Goal: Information Seeking & Learning: Find specific fact

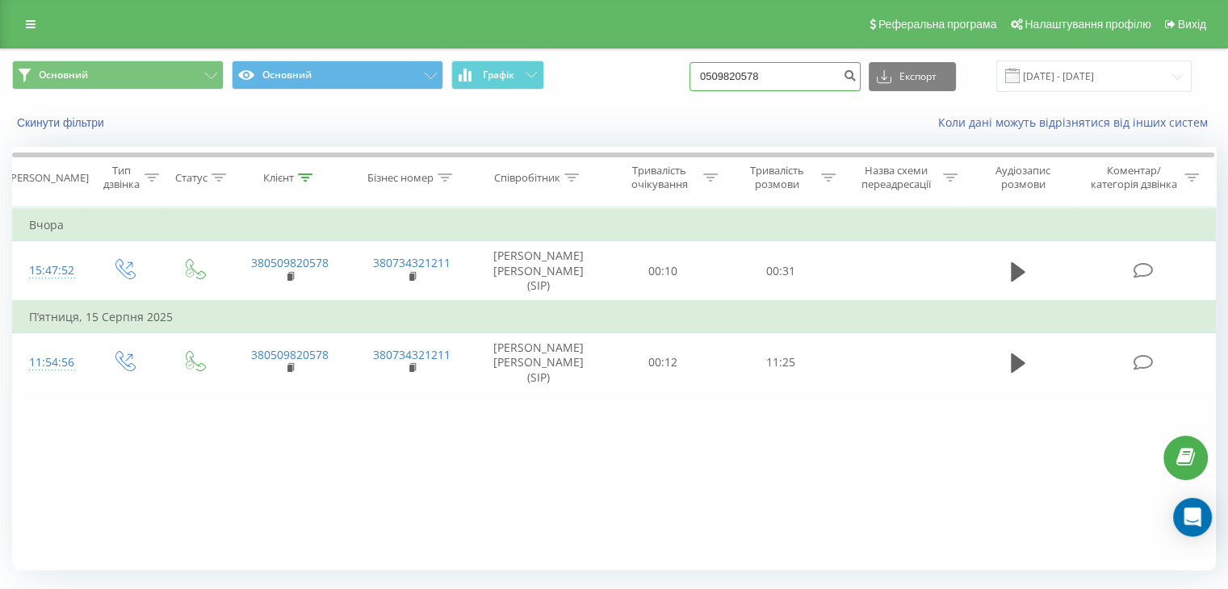
click at [811, 75] on input "0509820578" at bounding box center [774, 76] width 171 height 29
type input "0"
paste input "[PHONE_NUMBER]"
type input "[PHONE_NUMBER]"
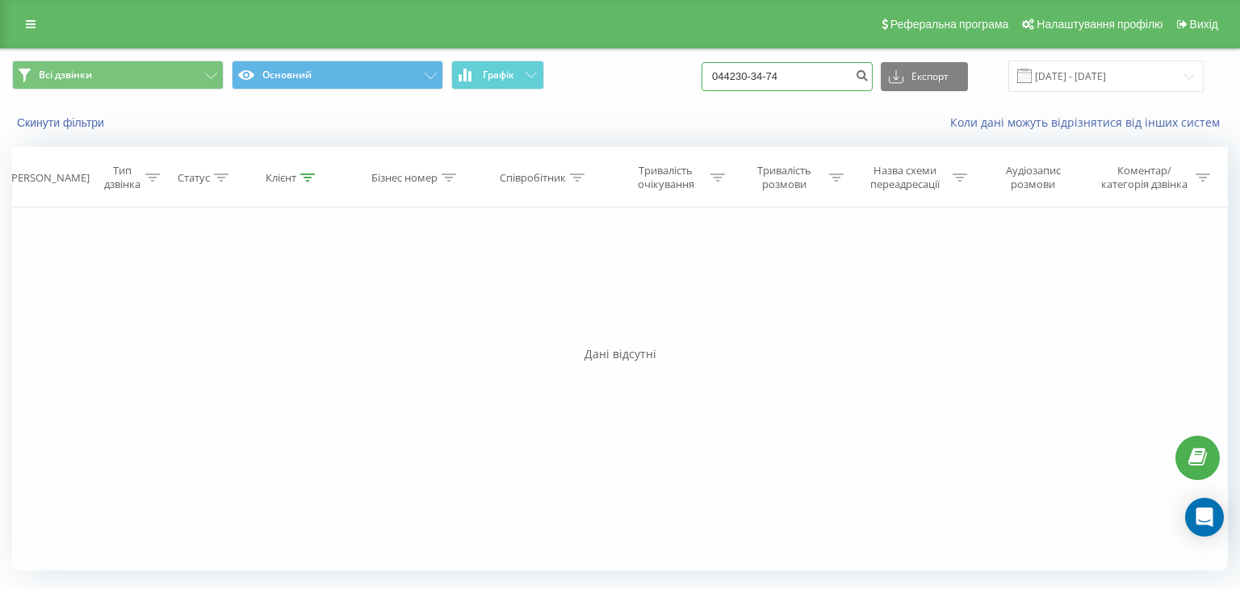
click at [787, 78] on input "044230-34-74" at bounding box center [786, 76] width 171 height 29
type input "0442303474"
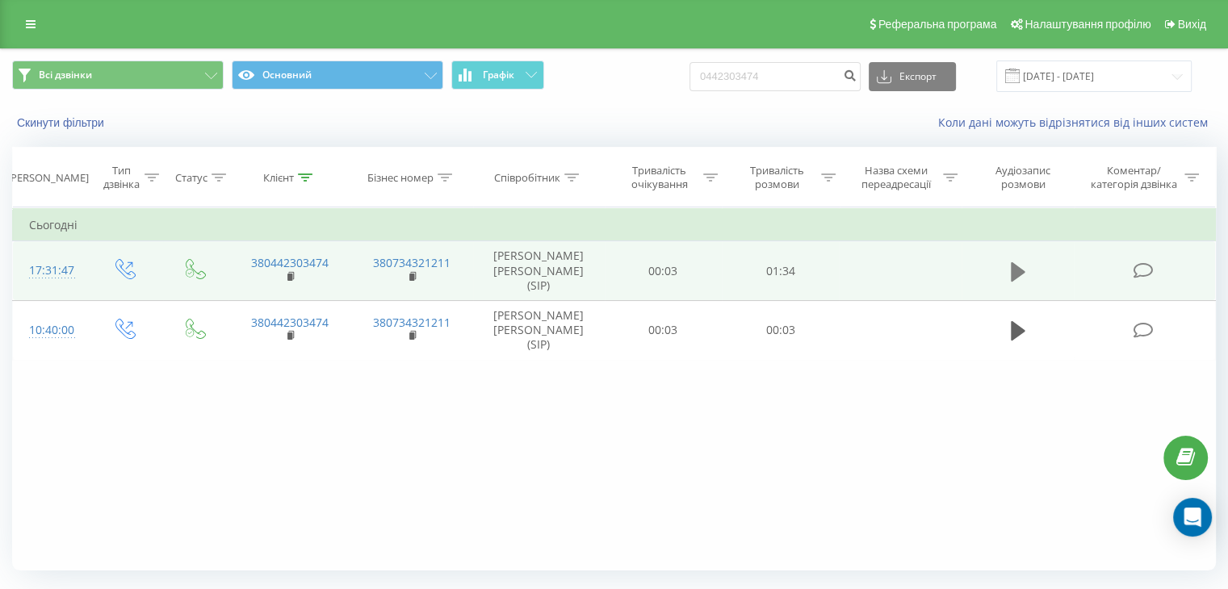
click at [1019, 262] on icon at bounding box center [1018, 271] width 15 height 19
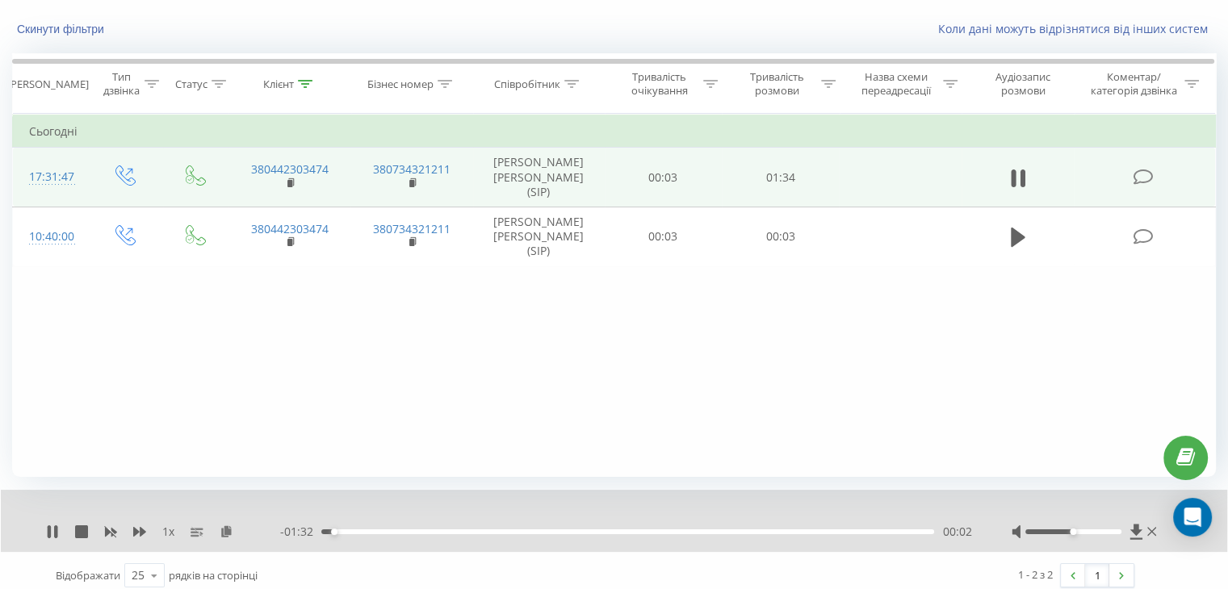
scroll to position [103, 0]
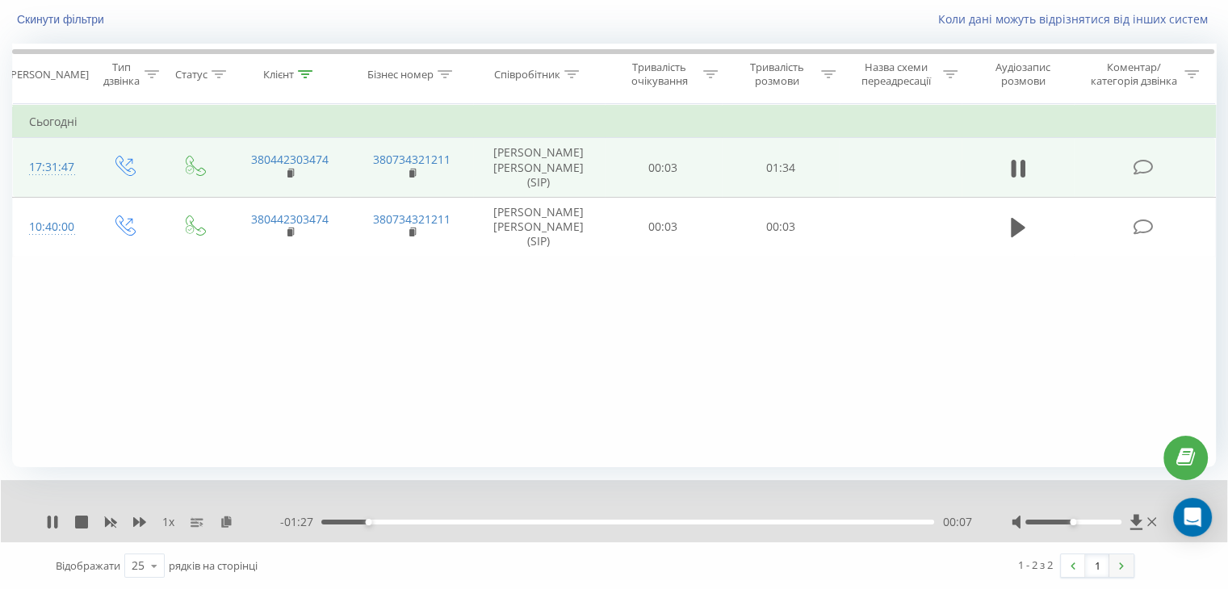
drag, startPoint x: 1133, startPoint y: 569, endPoint x: 1111, endPoint y: 566, distance: 22.0
click at [1111, 566] on div "1 - 2 з 2 1" at bounding box center [870, 565] width 550 height 47
click at [1111, 566] on link at bounding box center [1121, 565] width 24 height 23
click at [173, 518] on span "1 x" at bounding box center [168, 522] width 12 height 16
click at [171, 525] on span "1 x" at bounding box center [168, 522] width 12 height 16
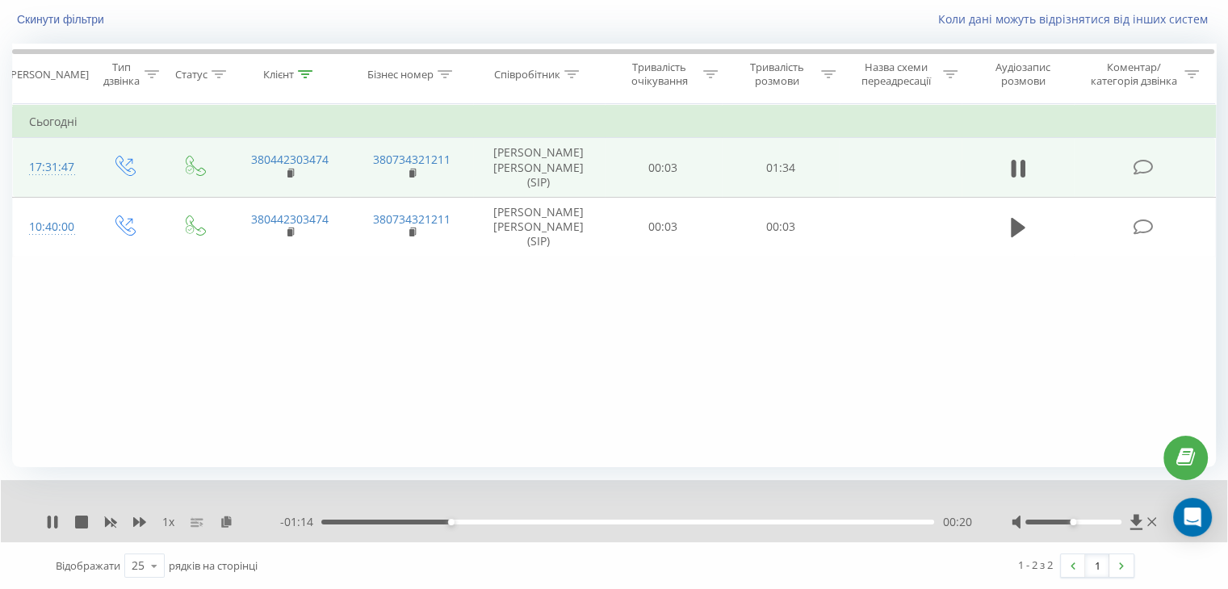
click at [190, 521] on icon at bounding box center [196, 522] width 13 height 13
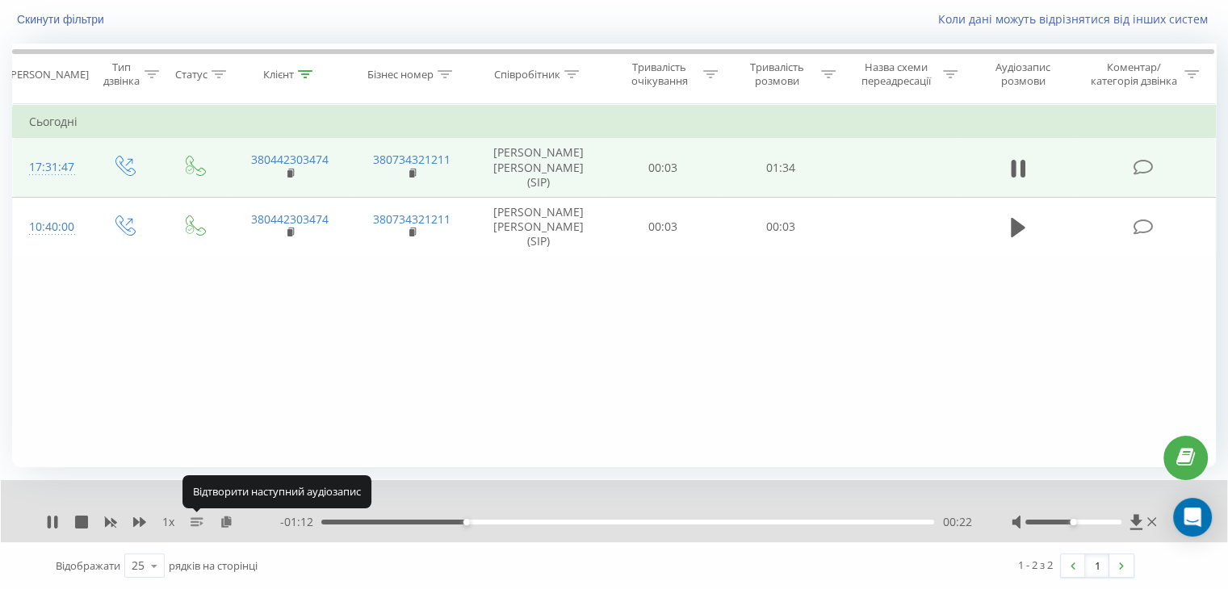
click at [190, 521] on rect at bounding box center [194, 522] width 8 height 2
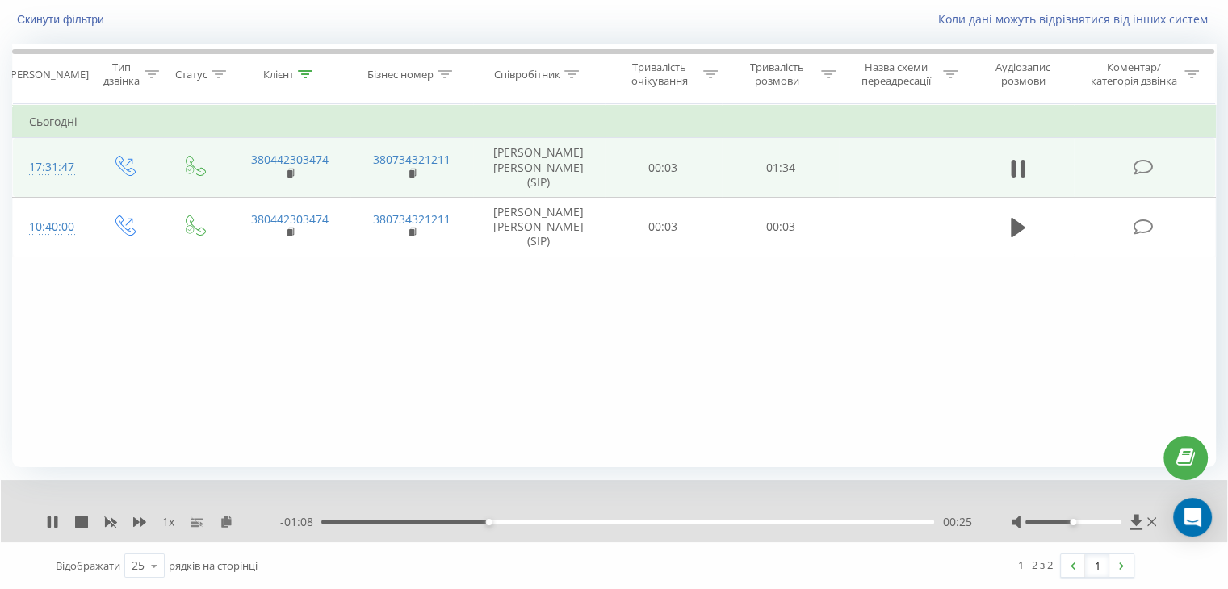
click at [551, 524] on div "- 01:08 00:25 00:25" at bounding box center [625, 522] width 691 height 16
click at [606, 524] on div "- 01:08 00:26 00:26" at bounding box center [625, 522] width 691 height 16
click at [624, 520] on div "00:46" at bounding box center [627, 522] width 613 height 5
click at [687, 521] on div "00:56" at bounding box center [627, 522] width 613 height 5
